Goal: Information Seeking & Learning: Check status

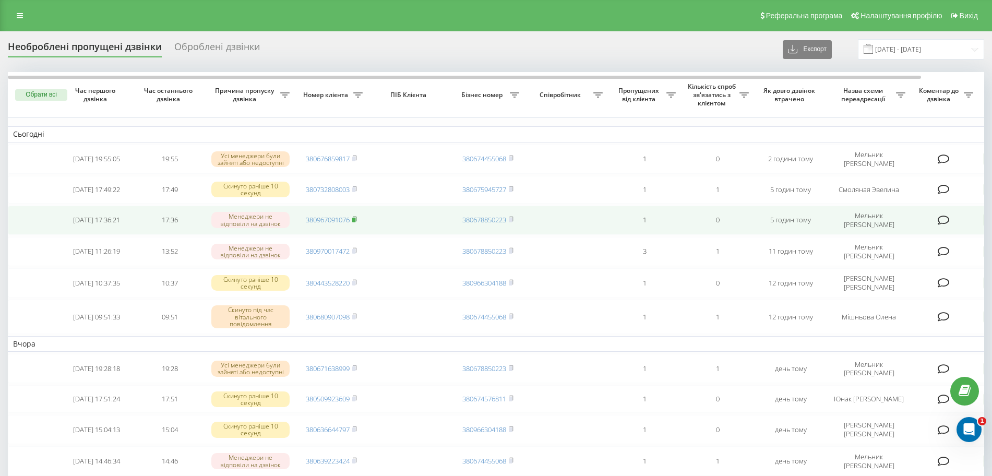
click at [353, 221] on icon at bounding box center [354, 219] width 5 height 6
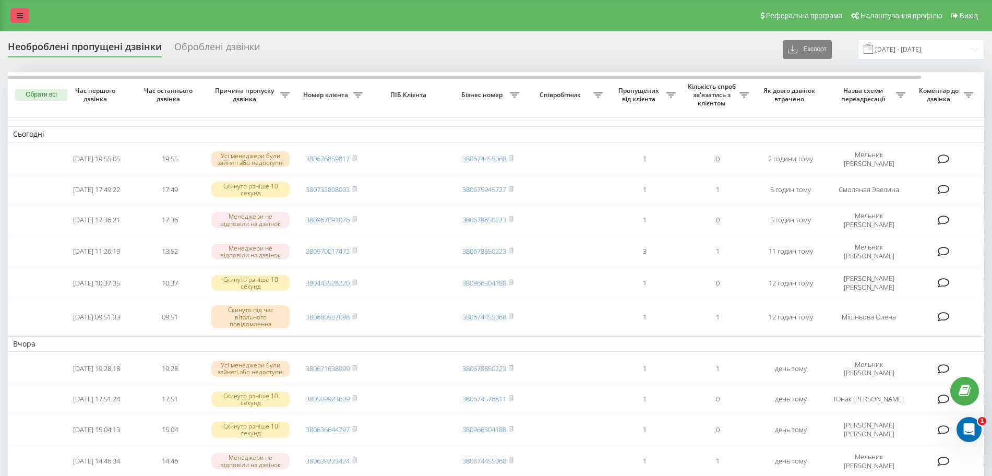
click at [25, 16] on link at bounding box center [19, 15] width 19 height 15
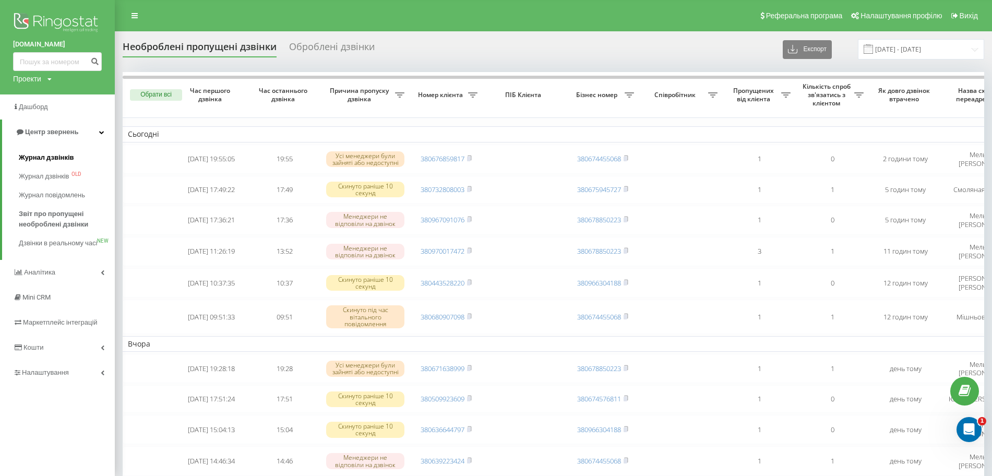
click at [46, 158] on span "Журнал дзвінків" at bounding box center [46, 157] width 55 height 10
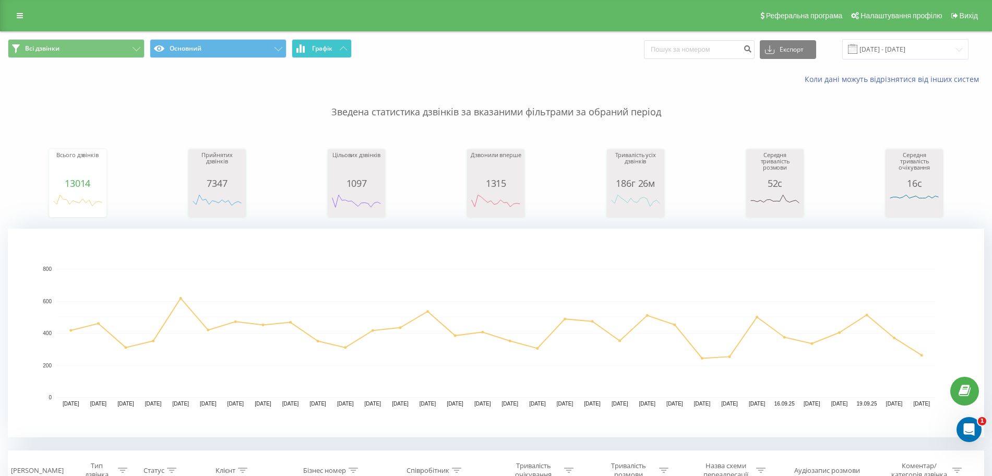
click at [310, 51] on button "Графік" at bounding box center [322, 48] width 60 height 19
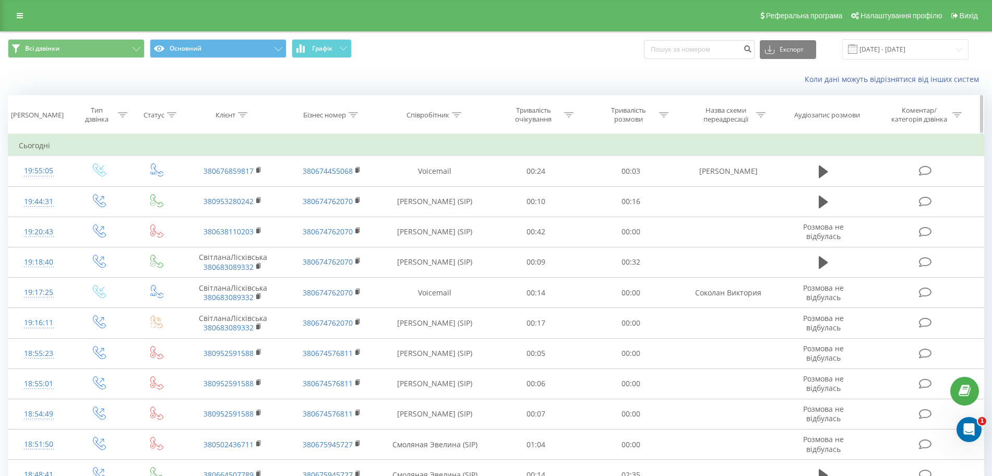
click at [459, 114] on icon at bounding box center [456, 114] width 9 height 5
click at [412, 189] on input "text" at bounding box center [435, 190] width 92 height 18
type input "Мельник"
click at [448, 211] on span "OK" at bounding box center [457, 210] width 29 height 16
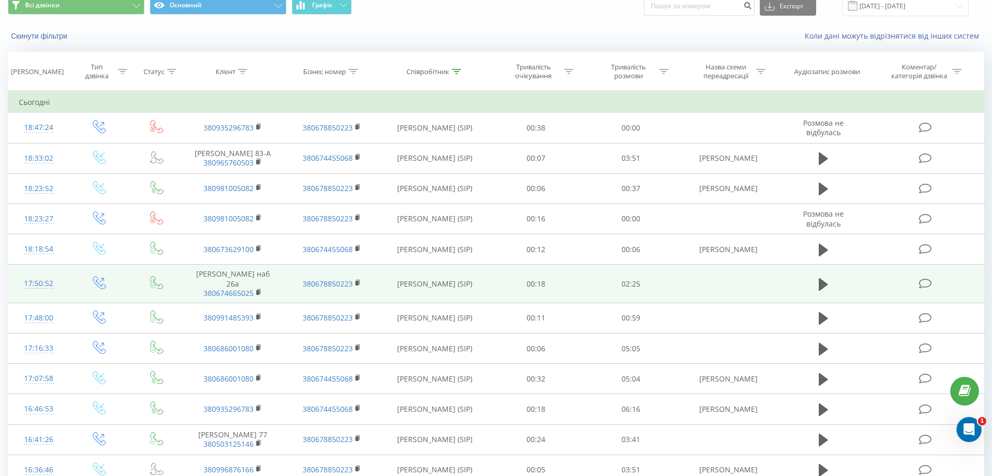
scroll to position [65, 0]
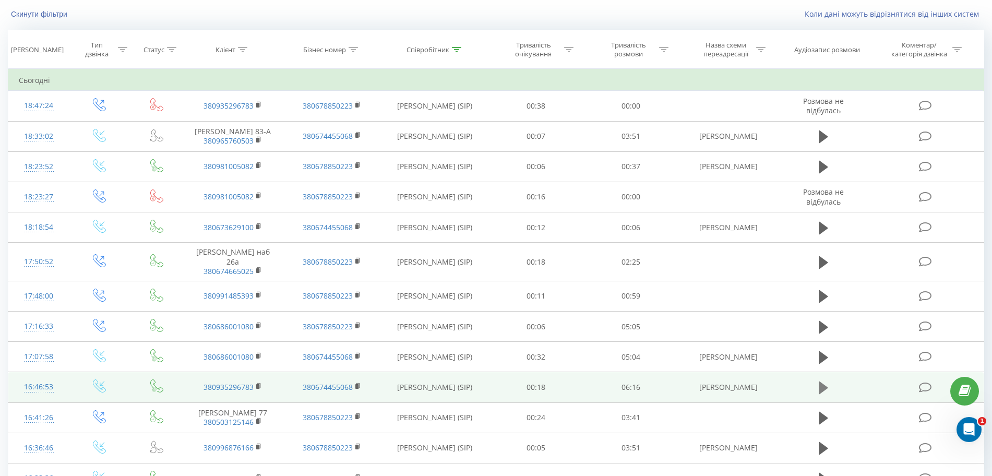
click at [820, 386] on icon at bounding box center [823, 388] width 9 height 13
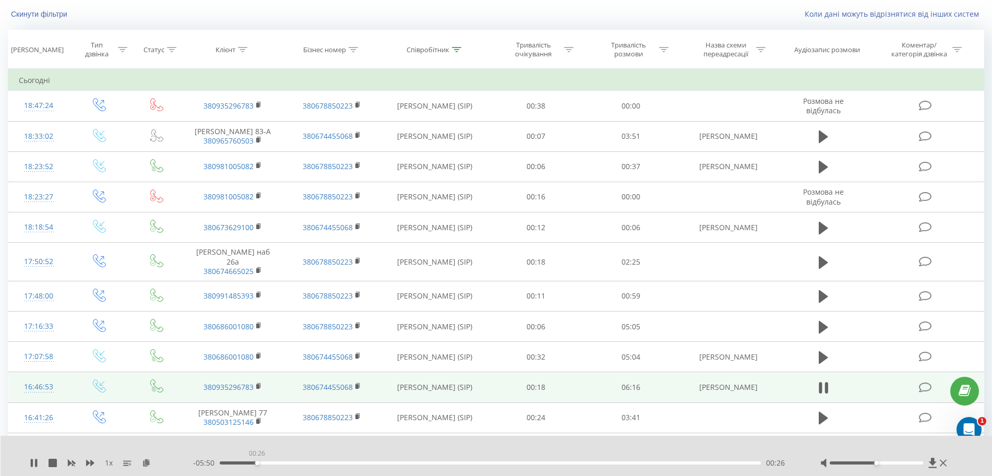
click at [257, 462] on div "00:26" at bounding box center [490, 463] width 541 height 3
click at [250, 462] on div "00:29" at bounding box center [490, 463] width 541 height 3
click at [33, 463] on icon at bounding box center [34, 463] width 8 height 8
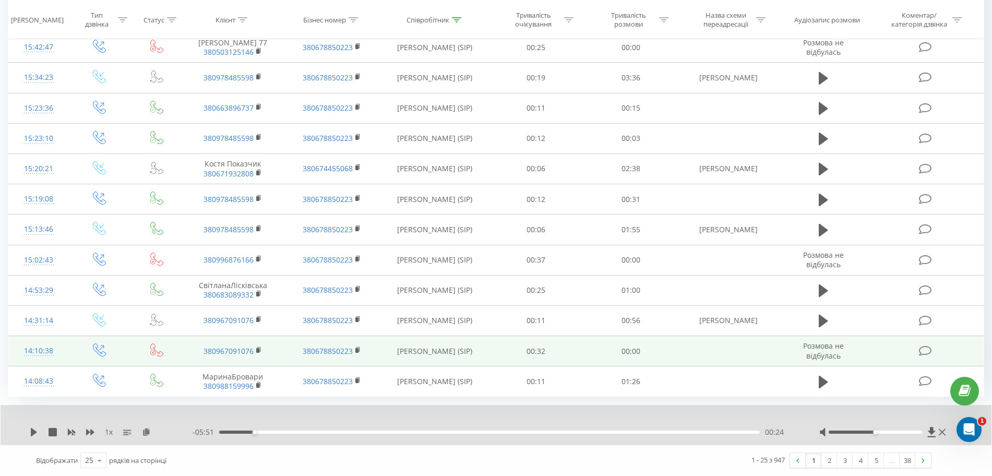
scroll to position [543, 0]
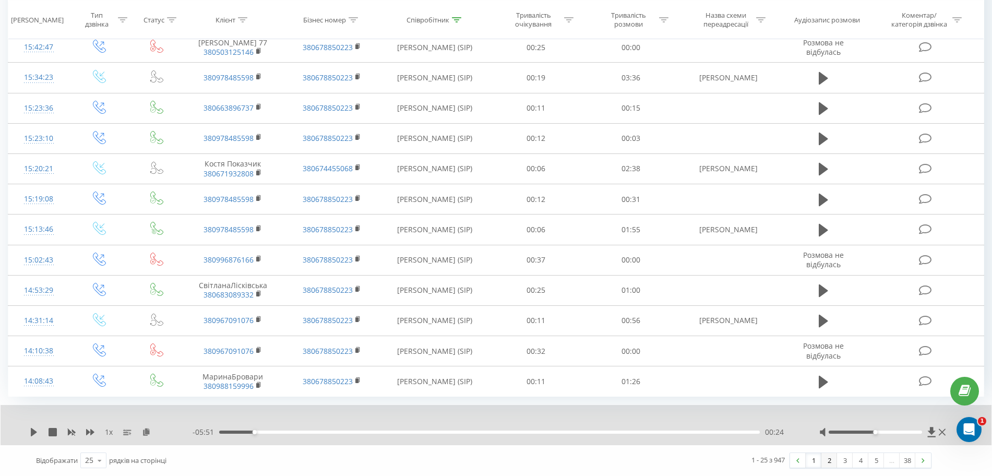
click at [824, 462] on link "2" at bounding box center [830, 460] width 16 height 15
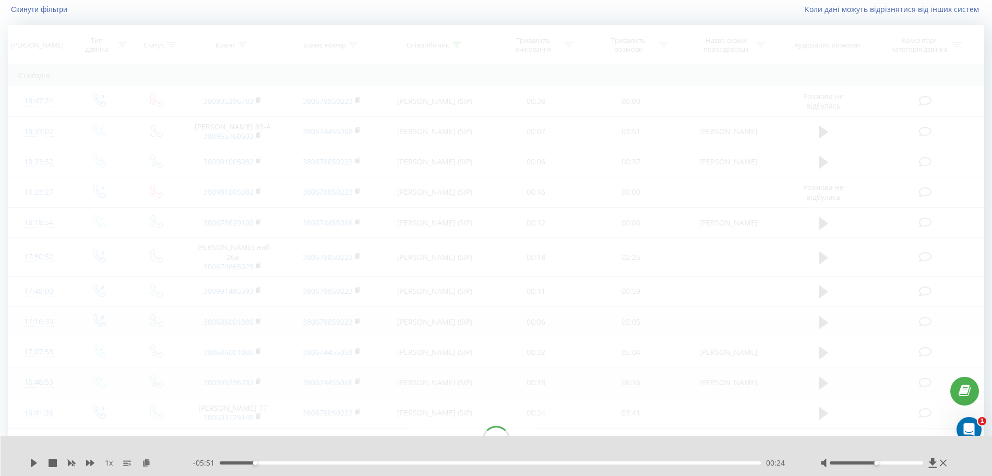
scroll to position [69, 0]
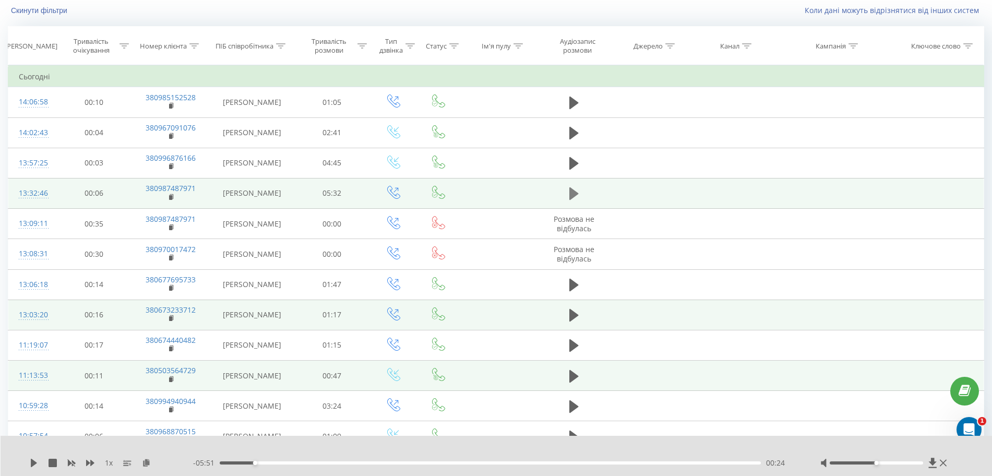
click at [574, 194] on icon at bounding box center [574, 193] width 9 height 13
click at [578, 191] on icon at bounding box center [577, 193] width 3 height 11
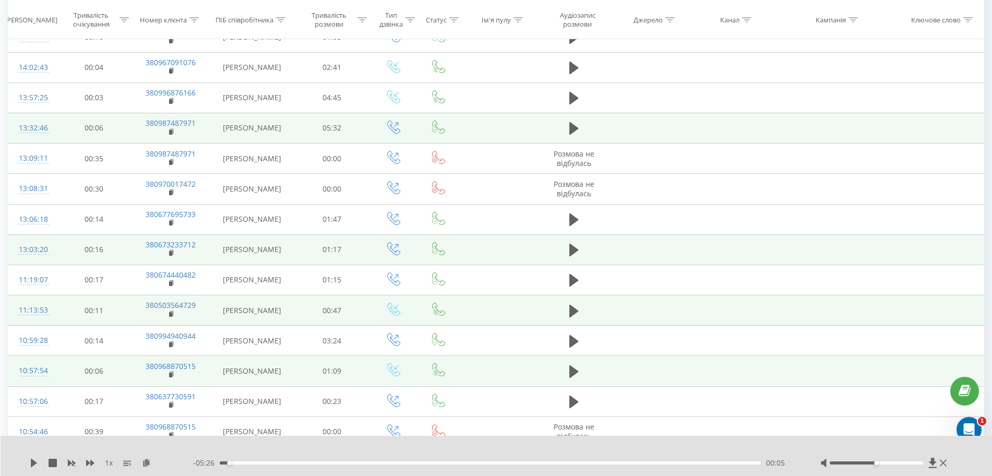
scroll to position [199, 0]
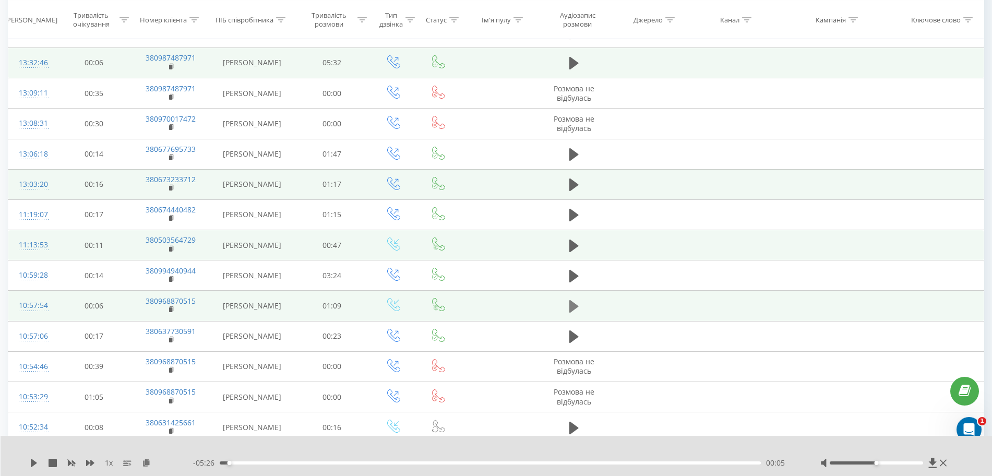
click at [572, 305] on icon at bounding box center [574, 306] width 9 height 13
click at [574, 303] on icon at bounding box center [574, 306] width 9 height 15
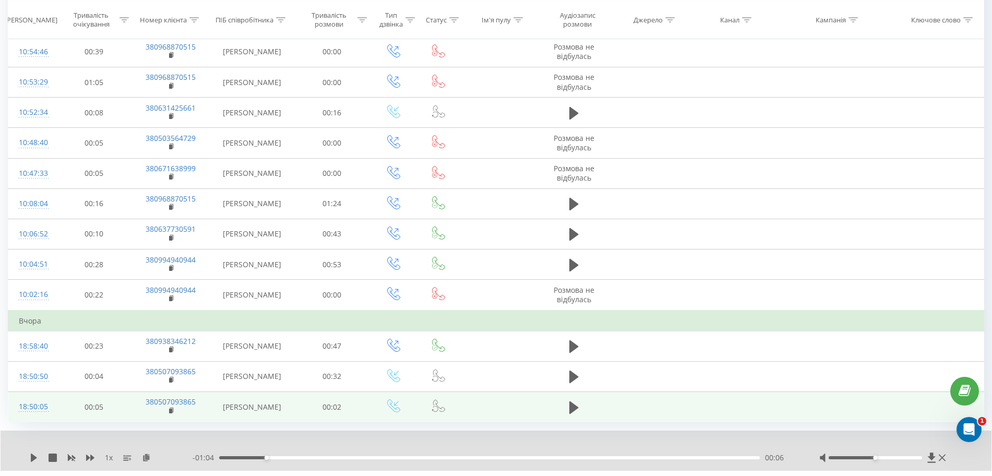
scroll to position [540, 0]
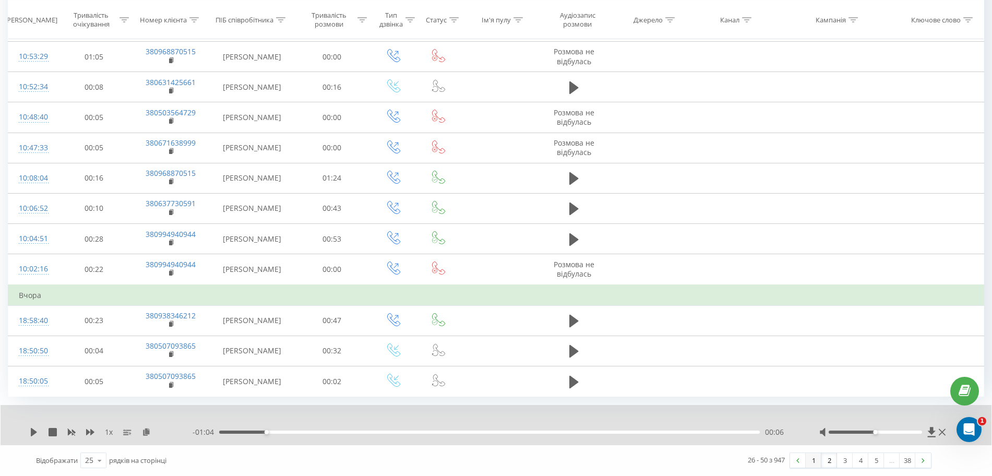
click at [810, 460] on link "1" at bounding box center [814, 460] width 16 height 15
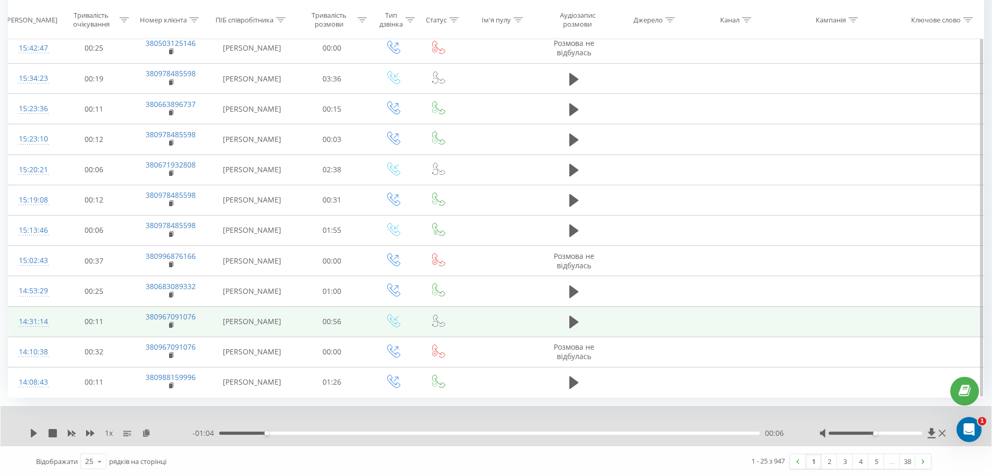
scroll to position [519, 0]
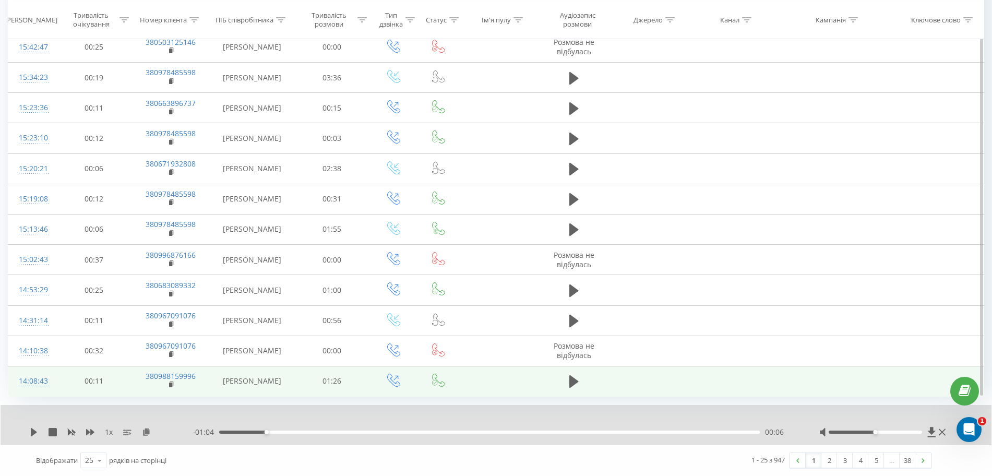
click at [576, 393] on td at bounding box center [574, 381] width 72 height 30
click at [574, 374] on icon at bounding box center [574, 381] width 9 height 15
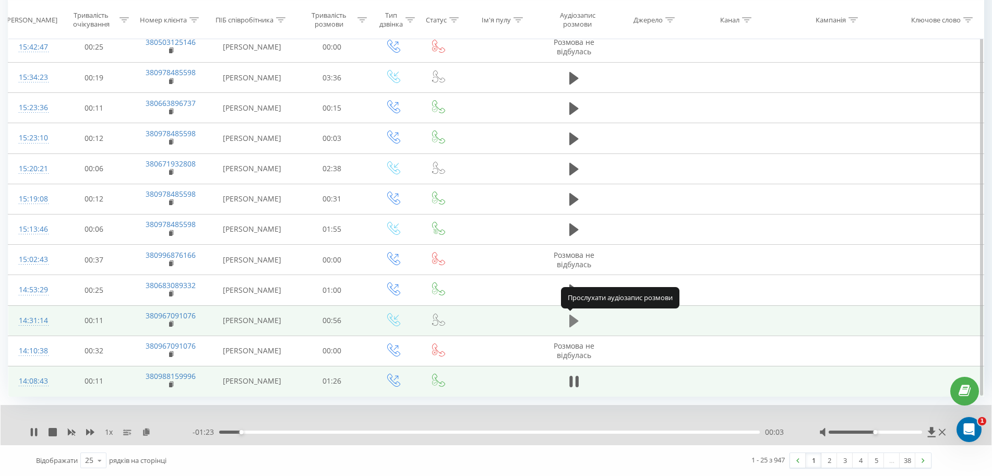
click at [575, 315] on icon at bounding box center [574, 321] width 9 height 15
click at [575, 314] on icon at bounding box center [574, 321] width 9 height 15
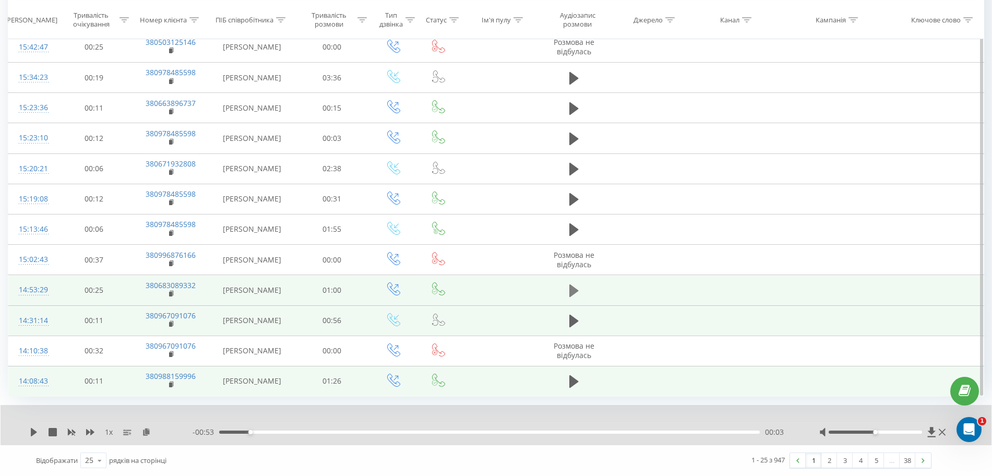
click at [575, 292] on icon at bounding box center [574, 291] width 9 height 13
click at [575, 290] on icon at bounding box center [574, 290] width 9 height 15
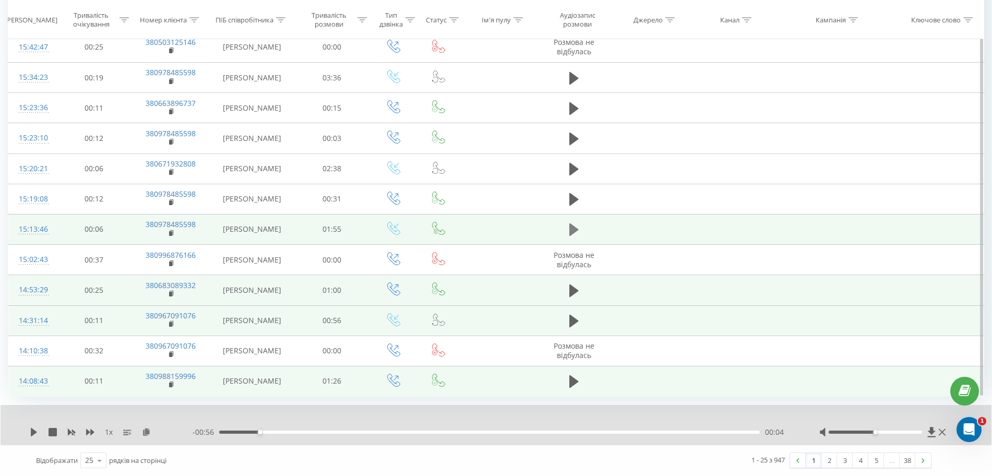
click at [574, 226] on icon at bounding box center [574, 229] width 9 height 15
click at [573, 230] on icon at bounding box center [571, 229] width 3 height 11
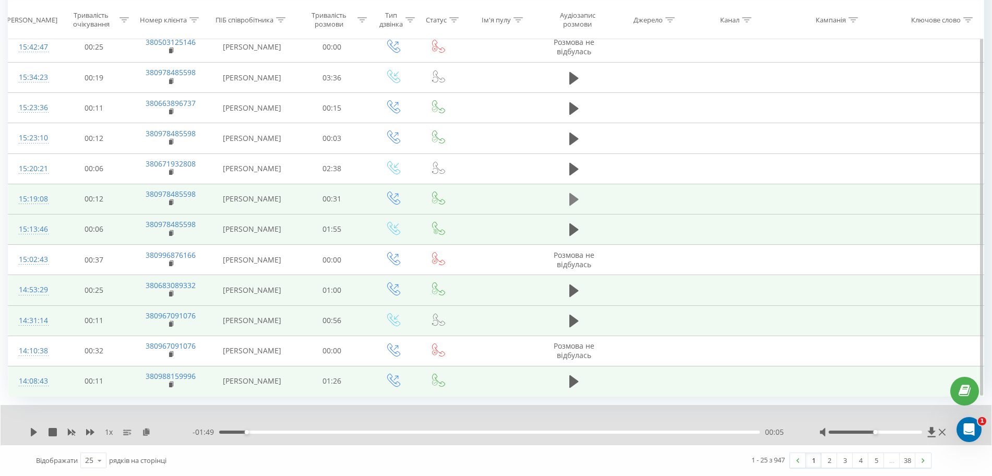
click at [570, 199] on icon at bounding box center [574, 199] width 9 height 15
click at [573, 203] on icon at bounding box center [574, 199] width 9 height 15
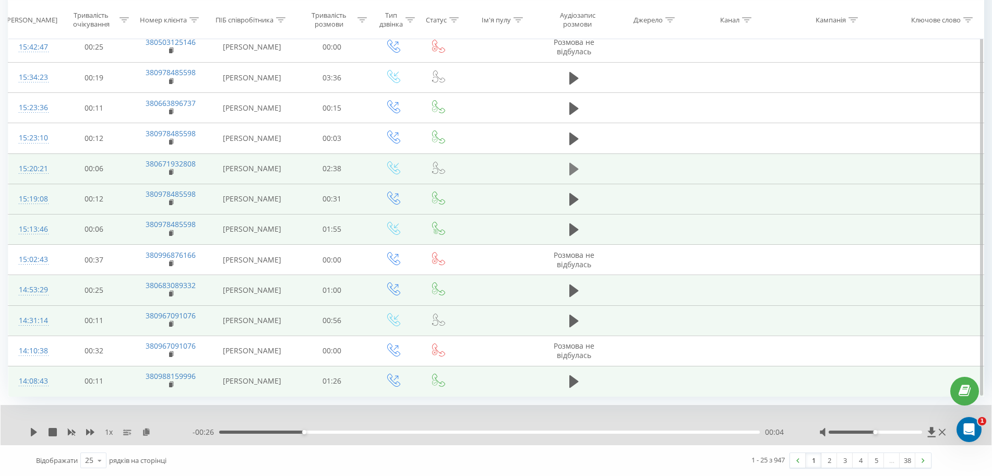
click at [577, 169] on icon at bounding box center [574, 169] width 9 height 13
click at [574, 167] on icon at bounding box center [574, 169] width 9 height 15
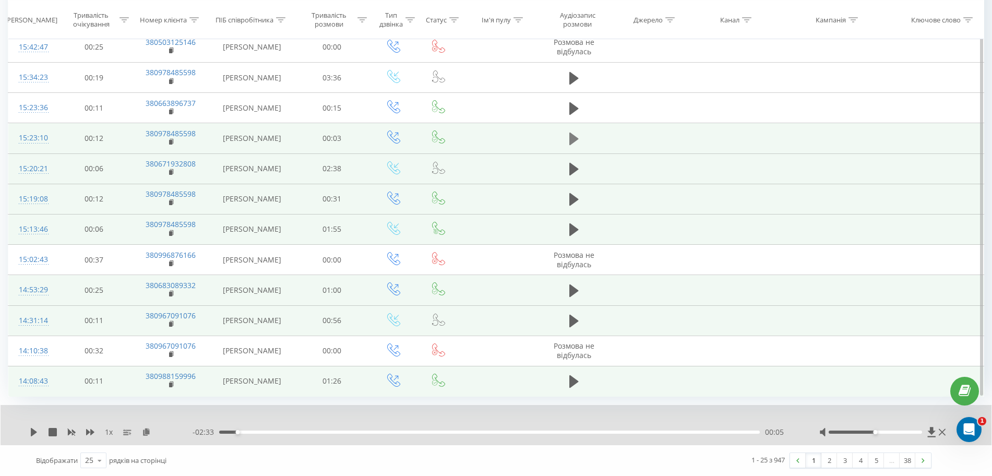
click at [568, 140] on button at bounding box center [574, 139] width 16 height 16
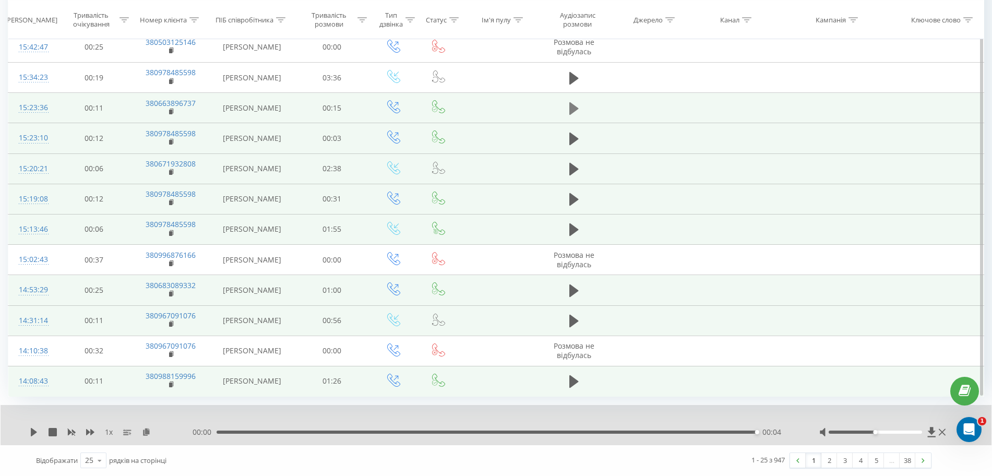
click at [573, 110] on icon at bounding box center [574, 108] width 9 height 13
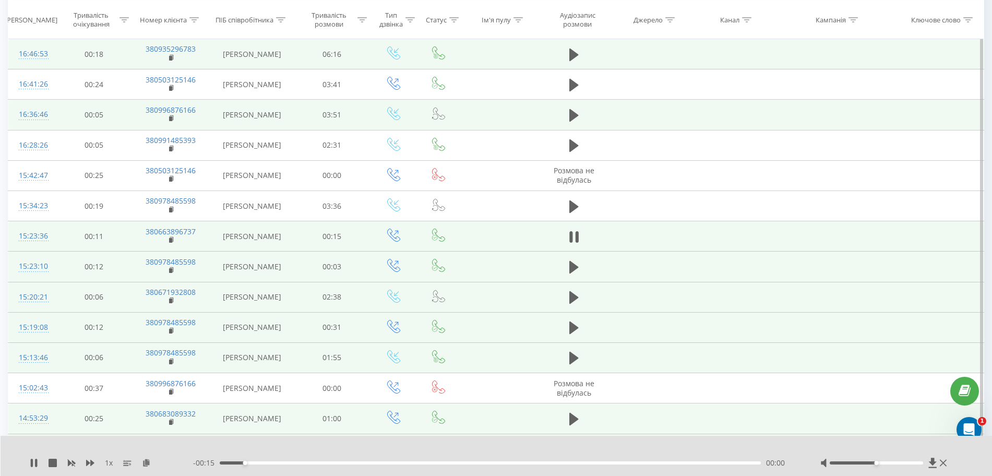
scroll to position [388, 0]
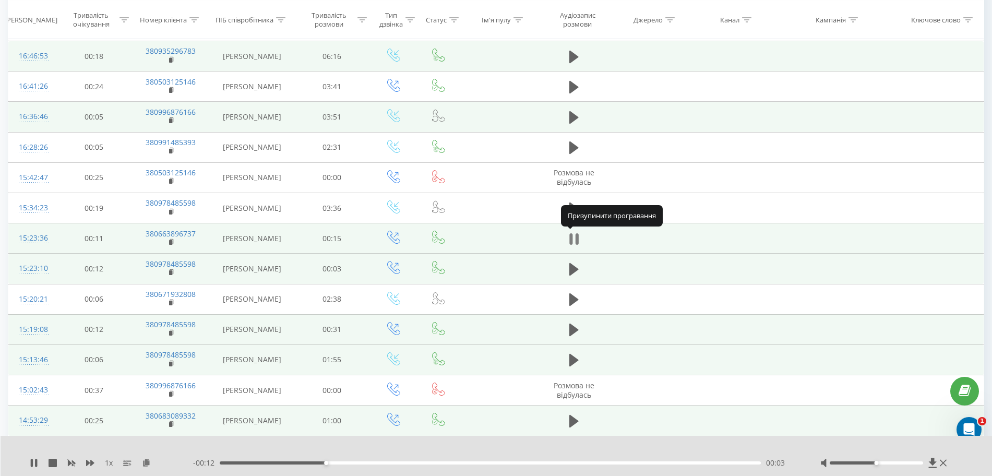
click at [576, 243] on icon at bounding box center [577, 238] width 3 height 11
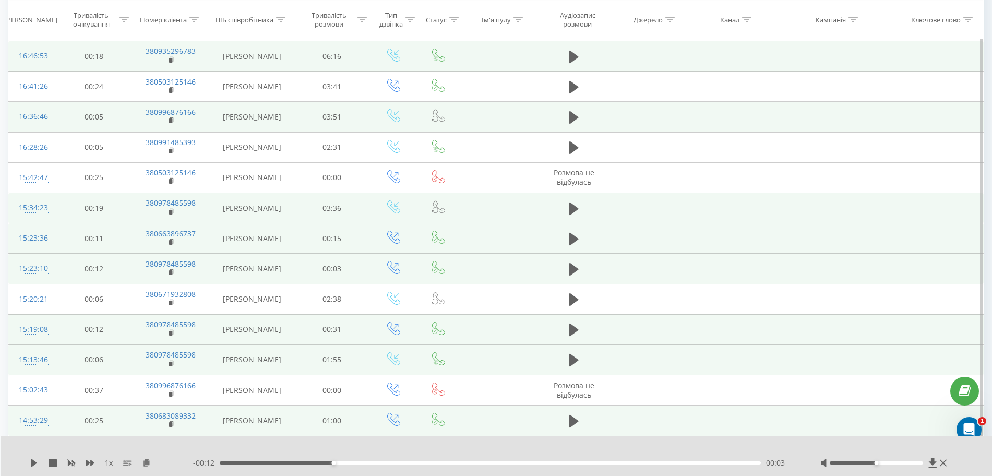
click at [576, 199] on td at bounding box center [574, 208] width 72 height 30
click at [574, 208] on icon at bounding box center [574, 208] width 9 height 13
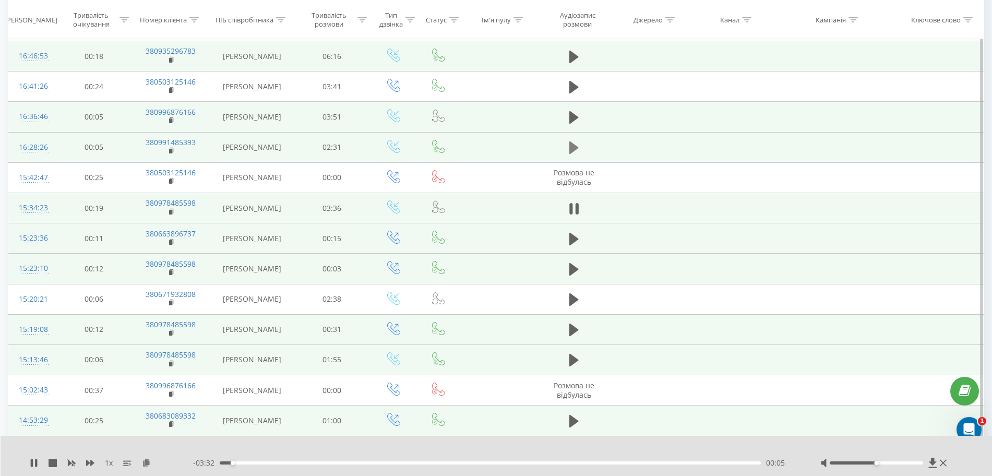
click at [569, 147] on button at bounding box center [574, 148] width 16 height 16
click at [575, 142] on icon at bounding box center [574, 147] width 9 height 15
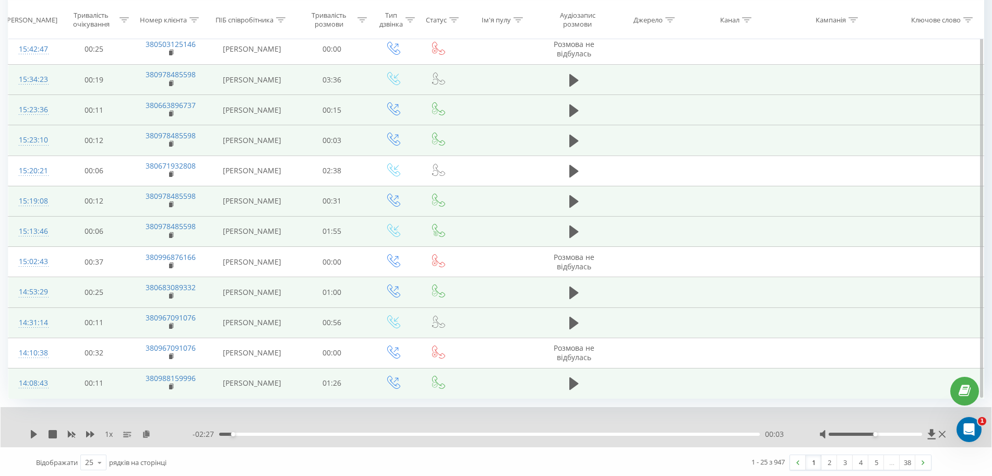
scroll to position [519, 0]
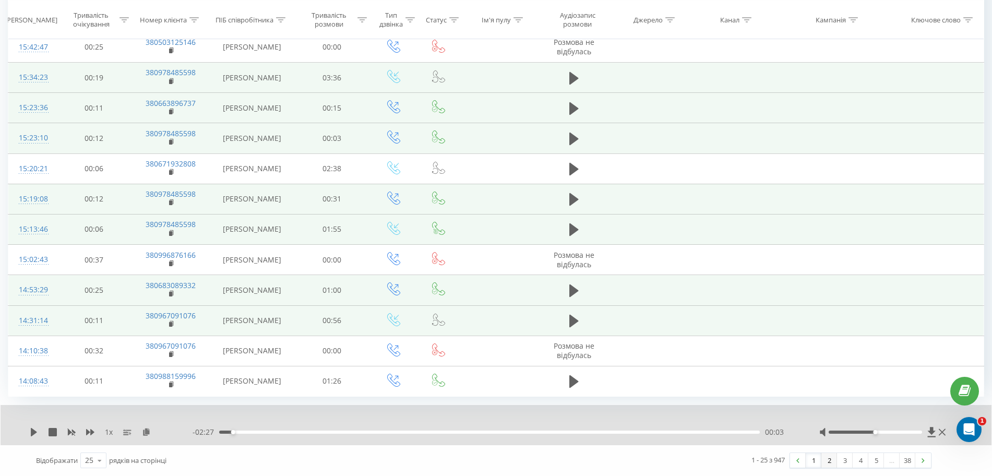
click at [831, 464] on link "2" at bounding box center [830, 460] width 16 height 15
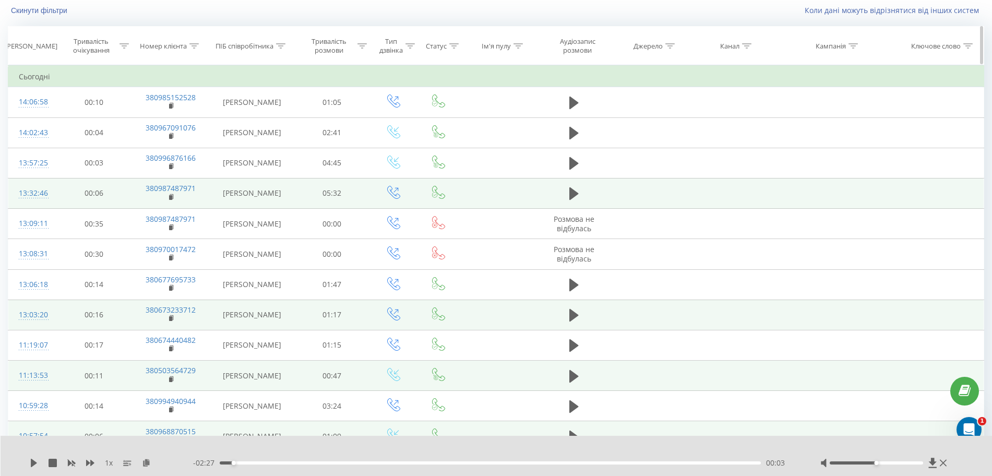
scroll to position [4, 0]
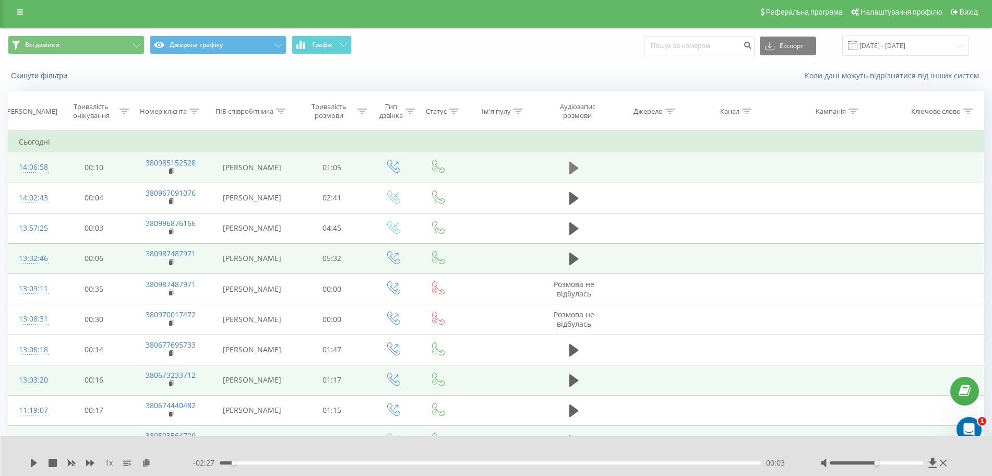
click at [577, 167] on icon at bounding box center [574, 168] width 9 height 15
click at [170, 171] on rect at bounding box center [170, 171] width 3 height 5
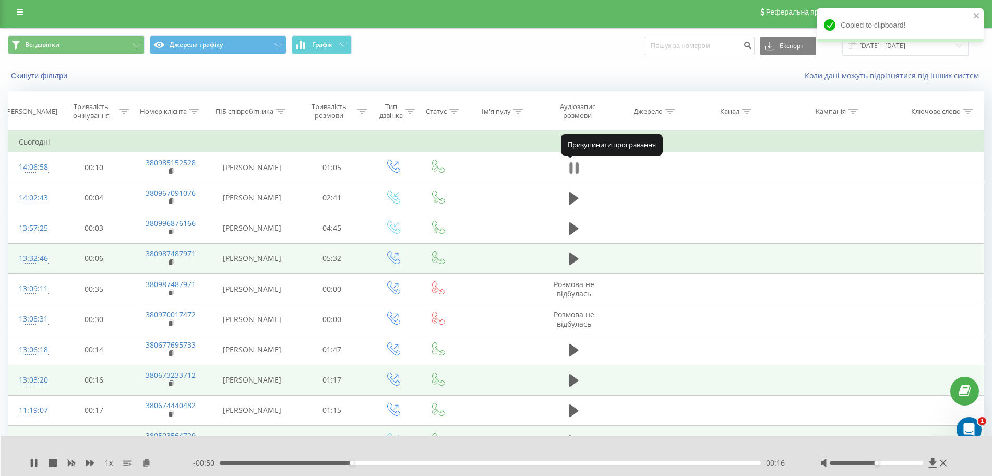
click at [572, 168] on icon at bounding box center [571, 167] width 3 height 11
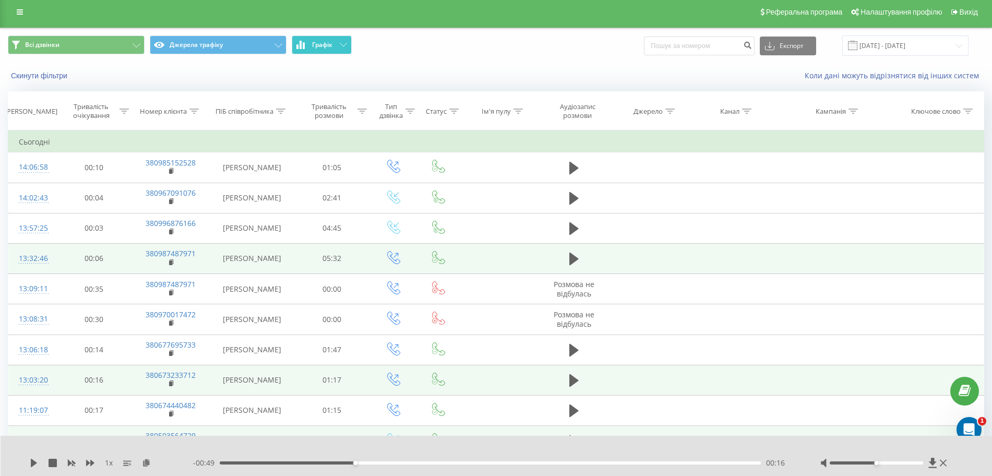
click at [319, 43] on span "Графік" at bounding box center [322, 44] width 20 height 7
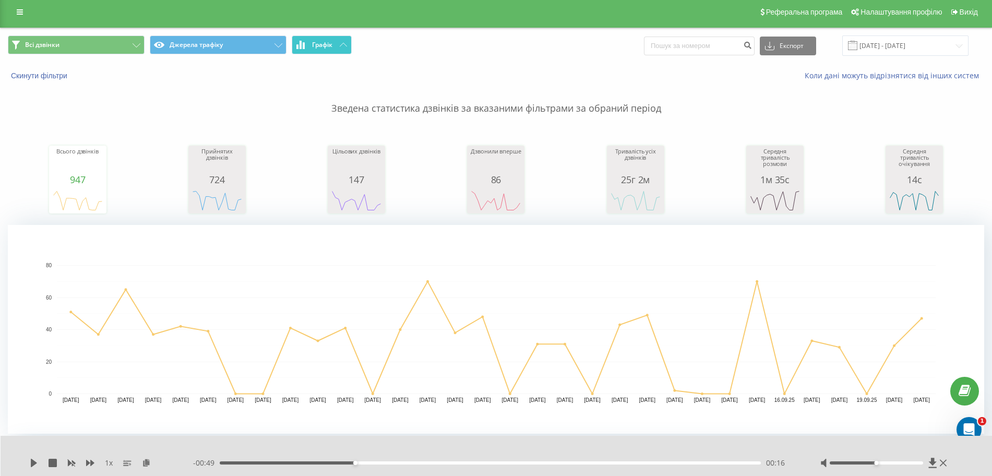
click at [320, 41] on span "Графік" at bounding box center [322, 44] width 20 height 7
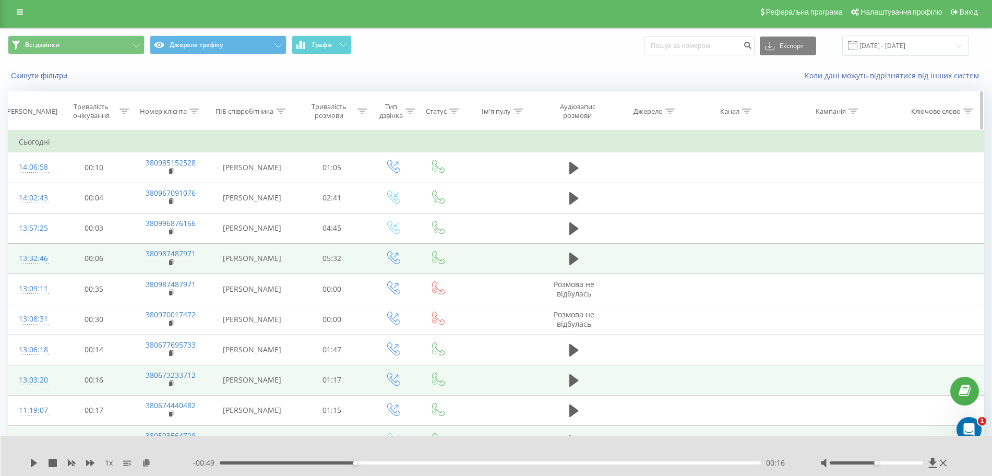
click at [283, 108] on div at bounding box center [280, 111] width 9 height 9
click at [251, 183] on input "text" at bounding box center [252, 186] width 92 height 18
type input "Мельник"
click at [276, 202] on span "OK" at bounding box center [273, 206] width 29 height 16
click at [881, 39] on input "[DATE] - [DATE]" at bounding box center [906, 46] width 126 height 20
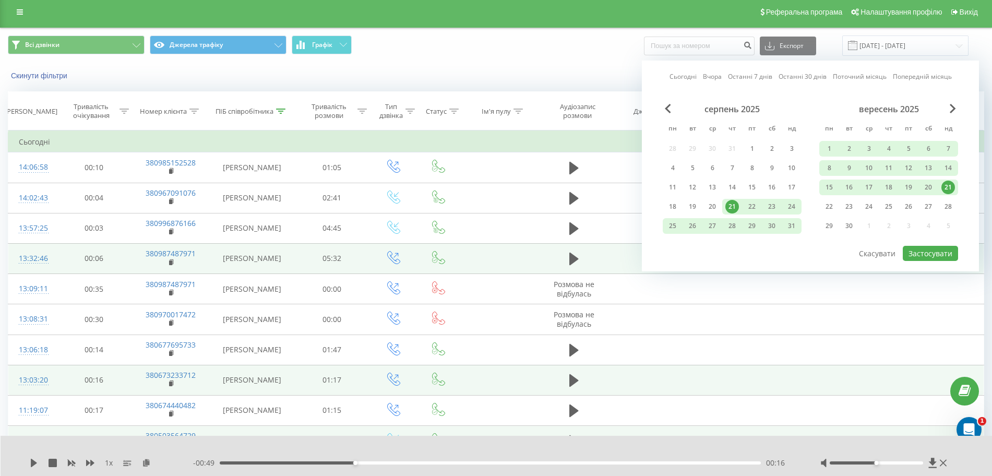
click at [952, 185] on div "21" at bounding box center [949, 188] width 14 height 14
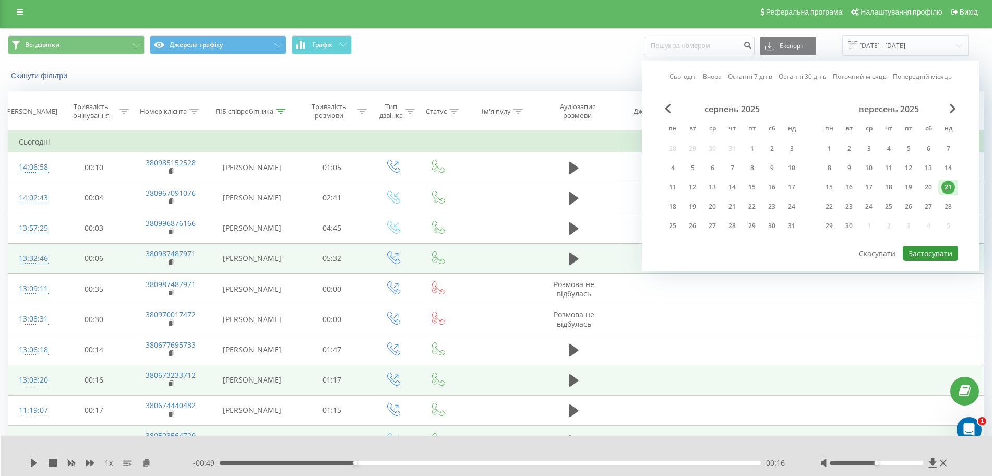
click at [932, 255] on button "Застосувати" at bounding box center [930, 253] width 55 height 15
type input "[DATE] - [DATE]"
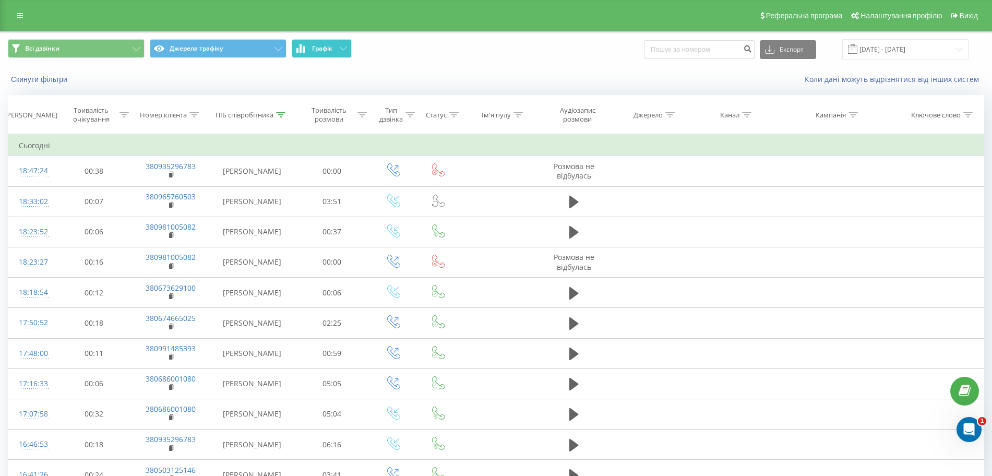
click at [328, 49] on span "Графік" at bounding box center [322, 48] width 20 height 7
